Goal: Navigation & Orientation: Find specific page/section

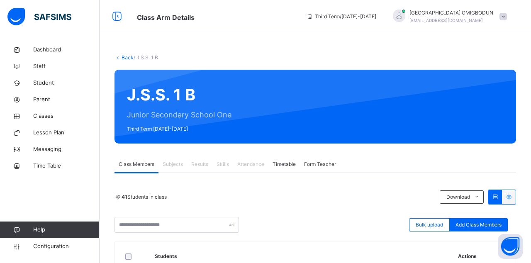
scroll to position [68, 0]
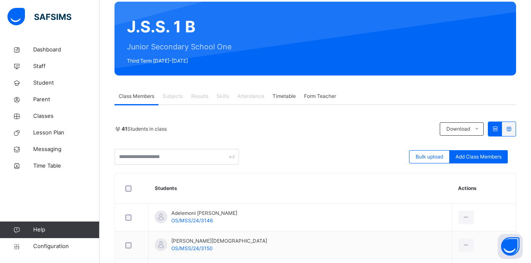
click at [200, 89] on div "Results" at bounding box center [199, 96] width 25 height 17
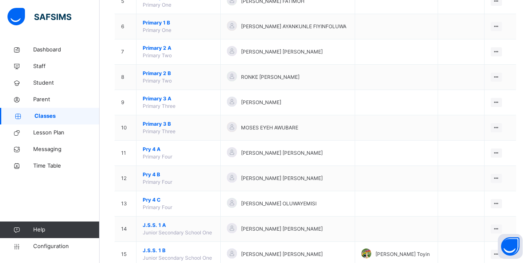
scroll to position [244, 0]
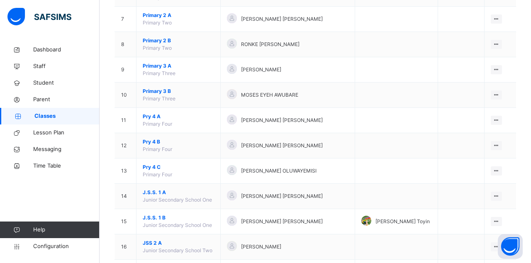
click at [0, 0] on ul "View Class Assign form Teacher" at bounding box center [0, 0] width 0 height 0
click at [0, 0] on div "View Class" at bounding box center [0, 0] width 0 height 0
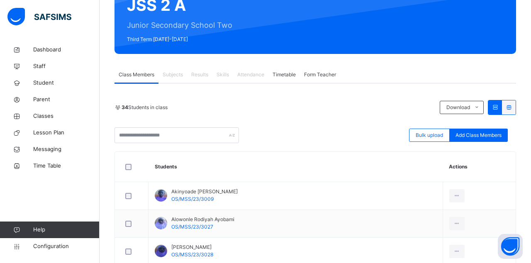
scroll to position [89, 0]
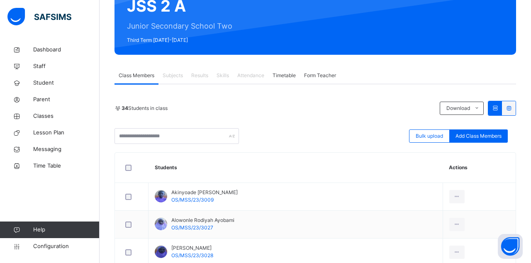
click at [198, 74] on span "Results" at bounding box center [199, 75] width 17 height 7
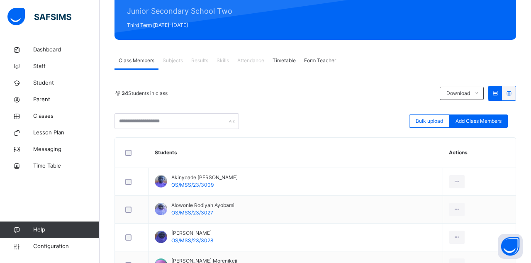
scroll to position [73, 0]
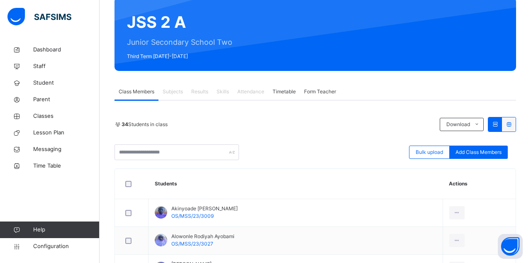
click at [203, 95] on div "Results" at bounding box center [199, 91] width 25 height 17
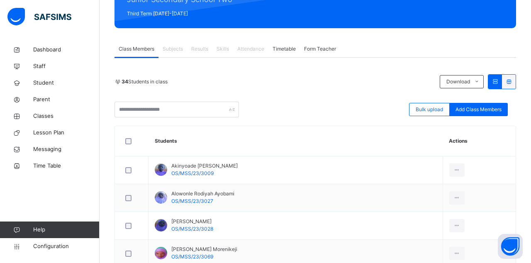
scroll to position [116, 0]
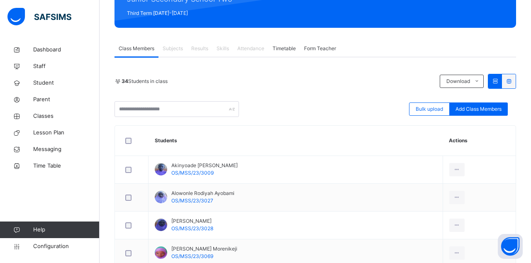
click at [220, 167] on span "Akinyoade [PERSON_NAME]" at bounding box center [204, 165] width 66 height 7
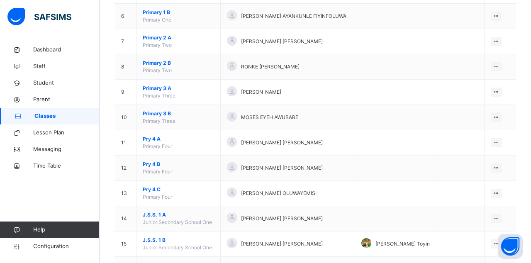
scroll to position [244, 0]
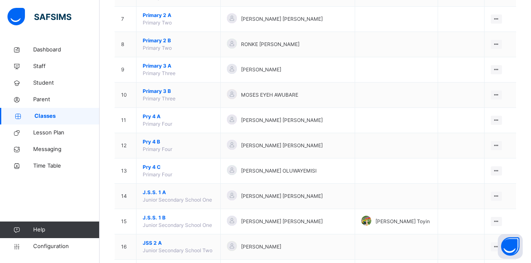
click at [496, 244] on icon at bounding box center [496, 247] width 7 height 6
click at [0, 0] on div "View Class" at bounding box center [0, 0] width 0 height 0
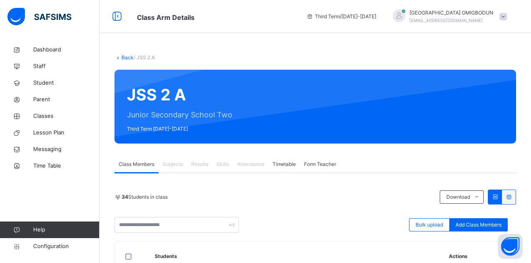
click at [138, 173] on div "Class Members" at bounding box center [137, 164] width 44 height 17
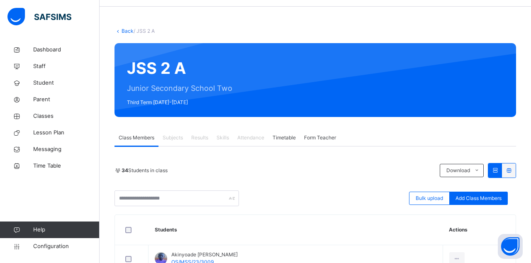
scroll to position [27, 0]
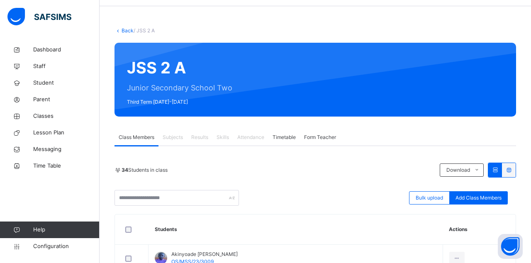
click at [202, 135] on span "Results" at bounding box center [199, 137] width 17 height 7
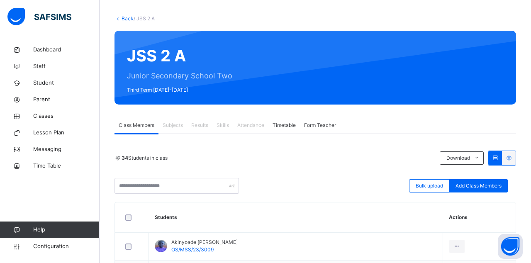
scroll to position [39, 0]
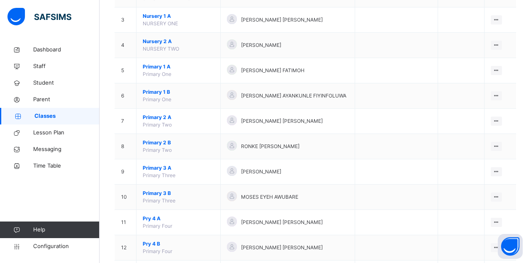
scroll to position [178, 0]
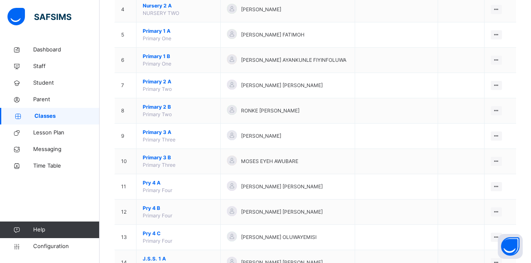
click at [0, 0] on ul "View Class Assign form Teacher" at bounding box center [0, 0] width 0 height 0
click at [0, 0] on div "View Class" at bounding box center [0, 0] width 0 height 0
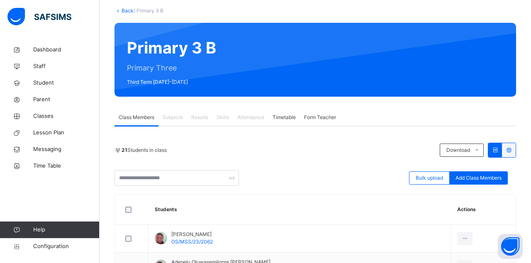
scroll to position [49, 0]
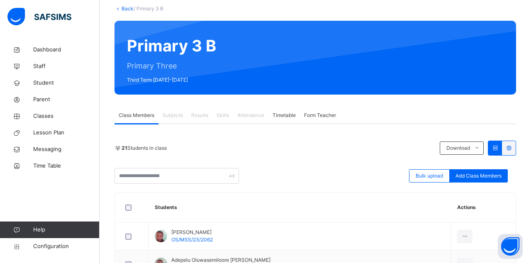
click at [233, 233] on td "[PERSON_NAME] OS/MSS/23/2062" at bounding box center [300, 237] width 303 height 28
click at [338, 240] on td "[PERSON_NAME] OS/MSS/23/2062" at bounding box center [300, 237] width 303 height 28
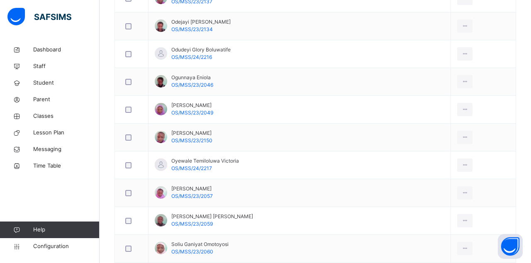
scroll to position [567, 0]
